Goal: Transaction & Acquisition: Download file/media

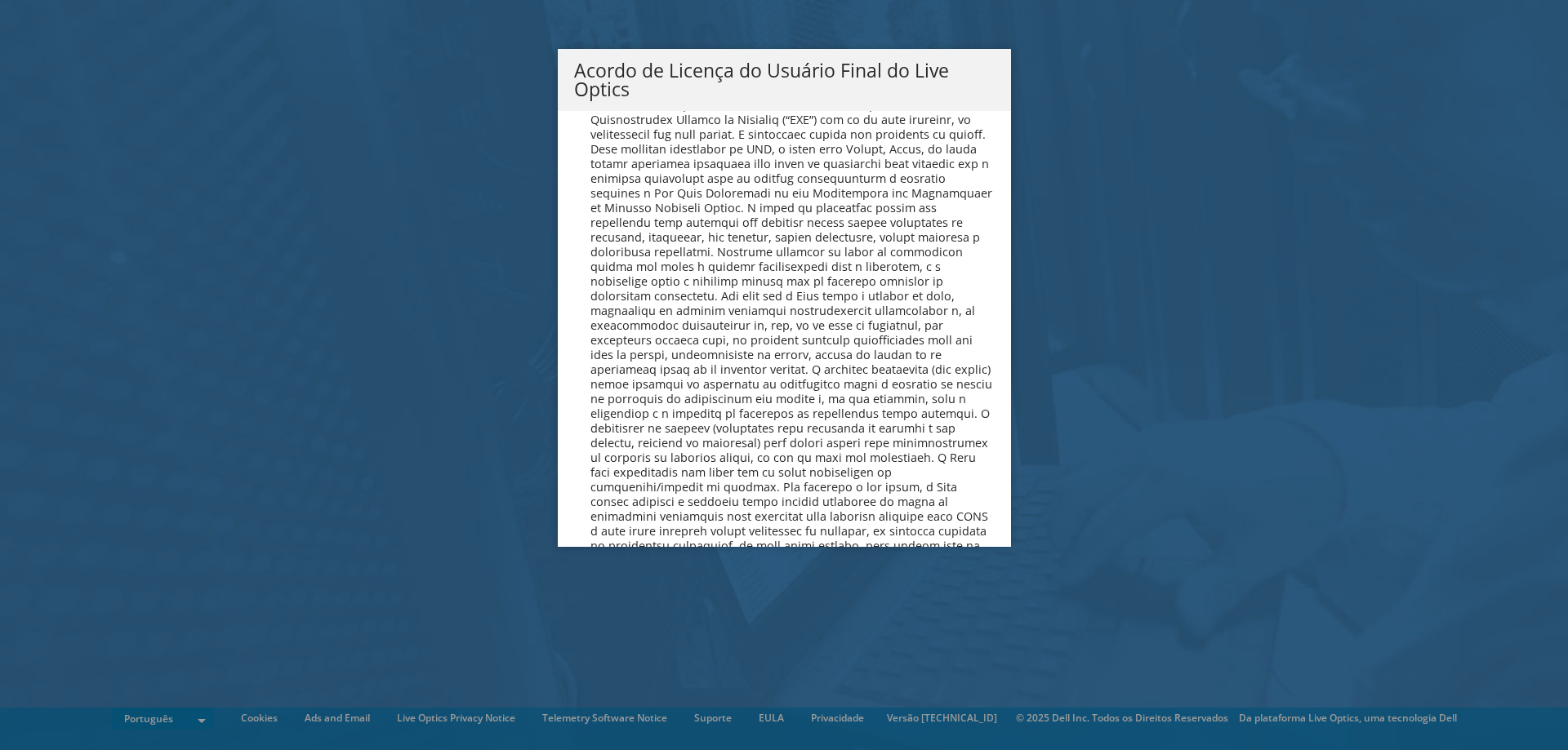
scroll to position [6335, 0]
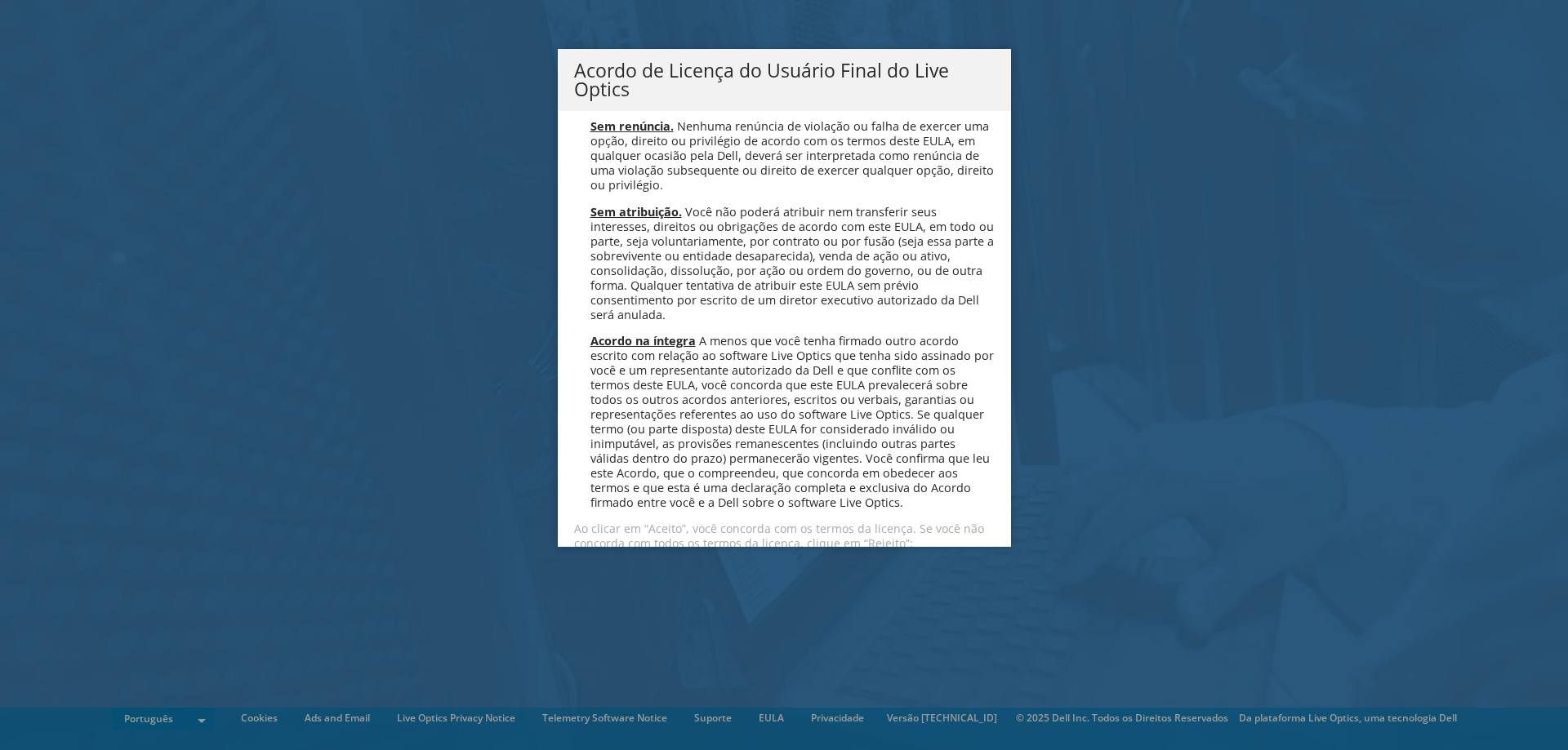
click at [631, 567] on link "Aceitar" at bounding box center [616, 586] width 85 height 39
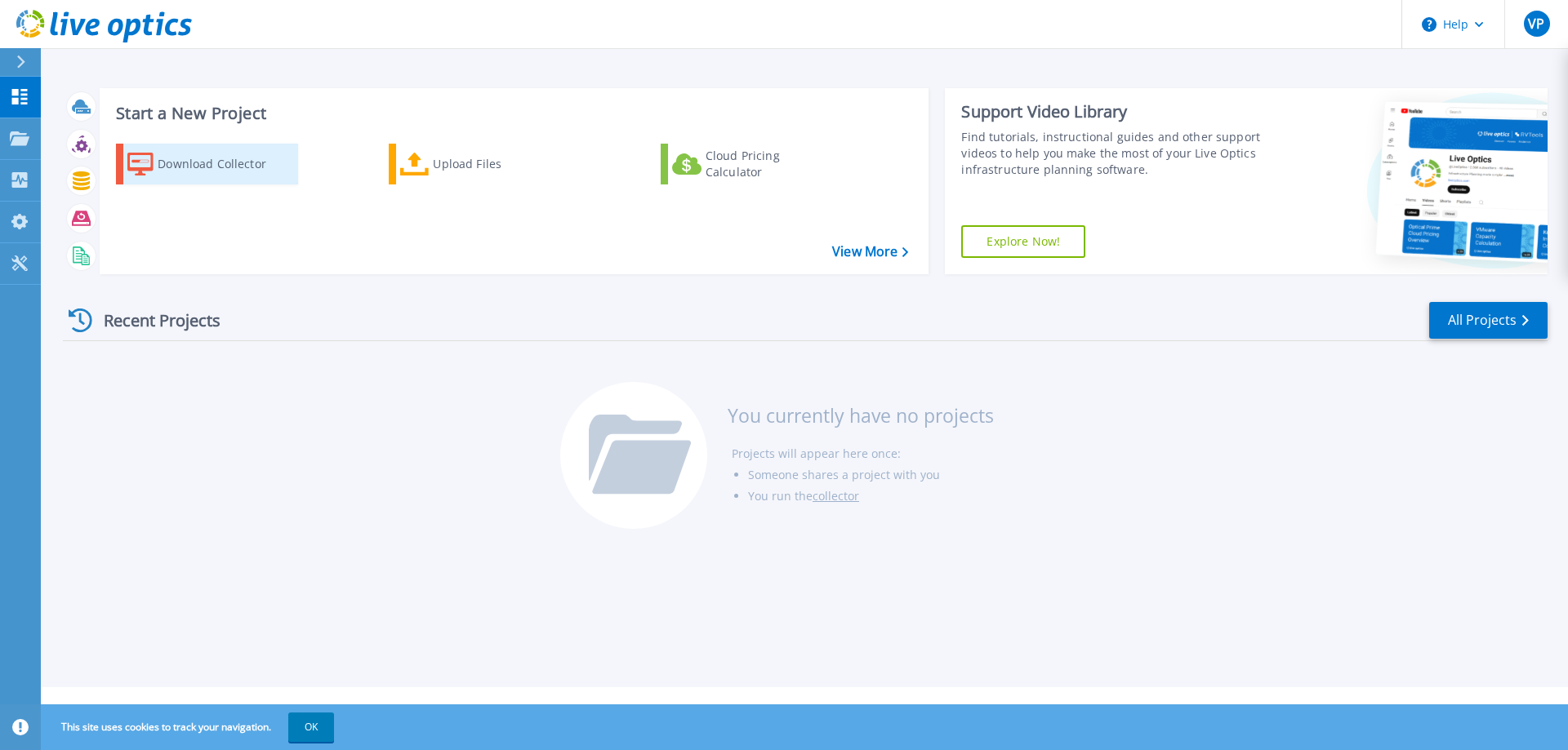
click at [256, 166] on div "Download Collector" at bounding box center [223, 164] width 131 height 33
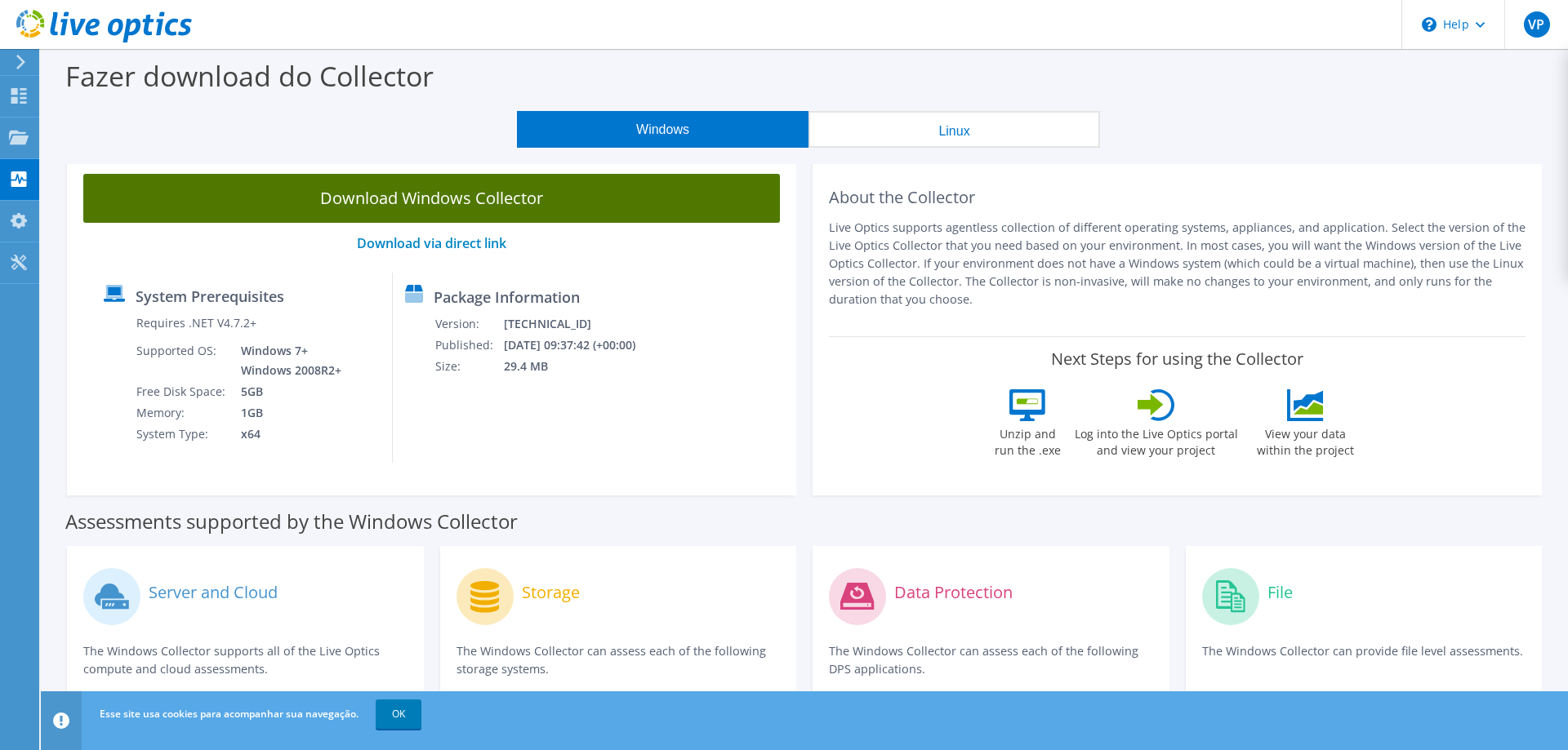
click at [466, 204] on link "Download Windows Collector" at bounding box center [431, 198] width 696 height 49
